Goal: Communication & Community: Answer question/provide support

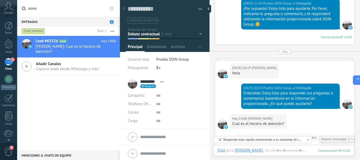
scroll to position [8, 0]
click at [10, 28] on div at bounding box center [9, 26] width 8 height 8
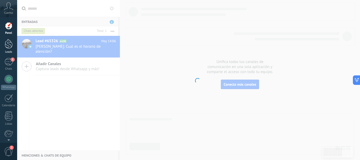
click at [9, 44] on div at bounding box center [9, 44] width 8 height 10
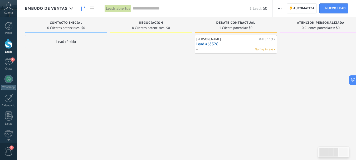
click at [117, 10] on div "Leads abiertos" at bounding box center [118, 9] width 27 height 8
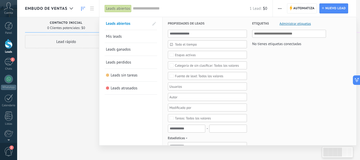
click at [117, 10] on div "Leads abiertos" at bounding box center [118, 9] width 27 height 8
click at [85, 58] on div at bounding box center [180, 80] width 360 height 160
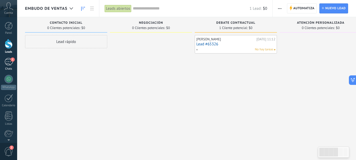
click at [11, 63] on div "1" at bounding box center [8, 62] width 8 height 8
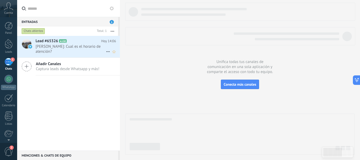
click at [72, 48] on span "Sebastian: Cual es el horario de atención?" at bounding box center [71, 49] width 70 height 10
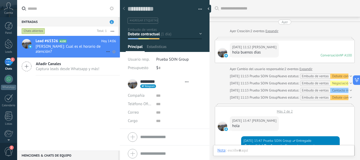
type textarea "**********"
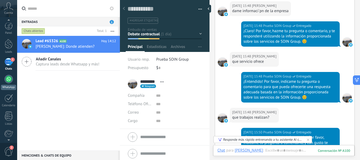
scroll to position [59, 0]
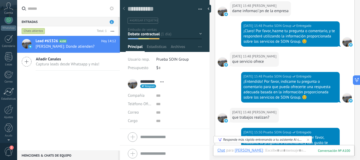
click at [14, 108] on div "Panel Leads 1 Chats WhatsApp Clientes" at bounding box center [8, 53] width 17 height 180
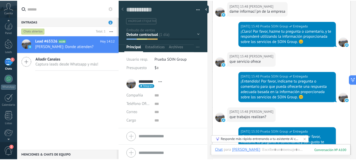
scroll to position [53, 0]
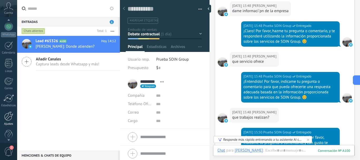
click at [9, 119] on div at bounding box center [8, 116] width 9 height 9
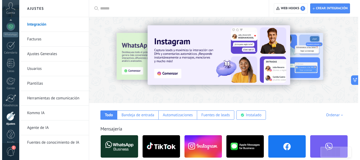
scroll to position [59, 0]
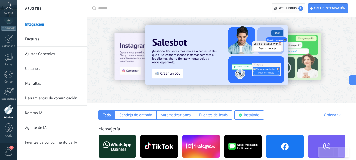
click at [299, 7] on span "1" at bounding box center [301, 8] width 5 height 5
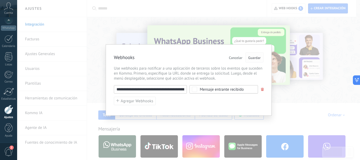
click at [258, 58] on span "Guardar" at bounding box center [254, 58] width 12 height 4
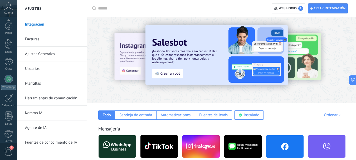
scroll to position [59, 0]
click at [109, 26] on div at bounding box center [221, 59] width 269 height 76
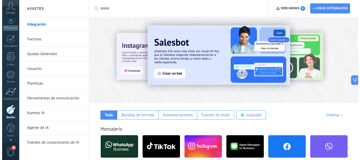
scroll to position [0, 0]
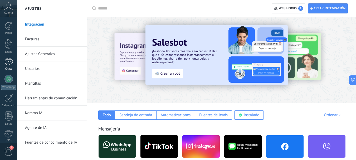
click at [9, 61] on div at bounding box center [8, 62] width 8 height 8
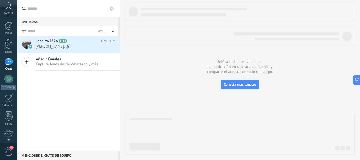
click at [42, 46] on span "[PERSON_NAME]: 🔊" at bounding box center [71, 46] width 70 height 5
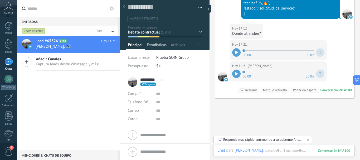
scroll to position [2, 0]
click at [162, 79] on span "Abrir detalle Copie el nombre Desatar Contacto principal" at bounding box center [162, 80] width 9 height 4
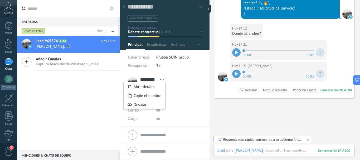
click at [162, 79] on span "Abrir detalle Copie el nombre Desatar Contacto principal" at bounding box center [162, 80] width 9 height 4
click at [205, 87] on li "********* [PERSON_NAME] ********* [PERSON_NAME] Abrir detalle Copie el nombre" at bounding box center [165, 100] width 90 height 53
click at [202, 99] on li "********* [PERSON_NAME] ********* [PERSON_NAME] Abrir detalle Copie el nombre" at bounding box center [165, 100] width 90 height 53
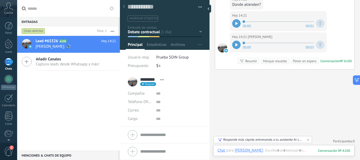
scroll to position [649, 0]
